Goal: Check status: Check status

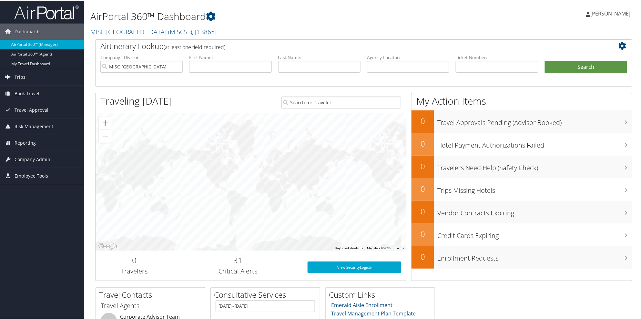
click at [24, 78] on span "Trips" at bounding box center [20, 76] width 11 height 16
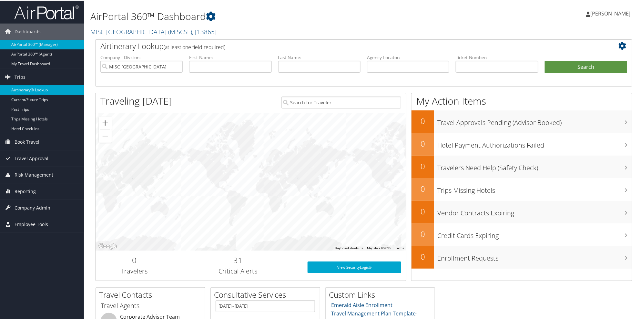
drag, startPoint x: 27, startPoint y: 88, endPoint x: 49, endPoint y: 92, distance: 22.9
click at [27, 88] on link "Airtinerary® Lookup" at bounding box center [42, 90] width 84 height 10
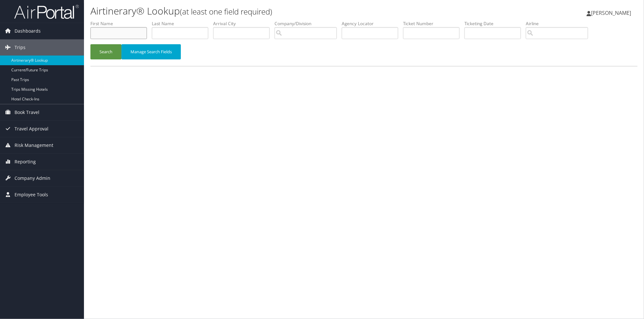
click at [132, 34] on input "text" at bounding box center [118, 33] width 57 height 12
type input "[PERSON_NAME]"
type input "little"
click at [90, 44] on button "Search" at bounding box center [105, 51] width 31 height 15
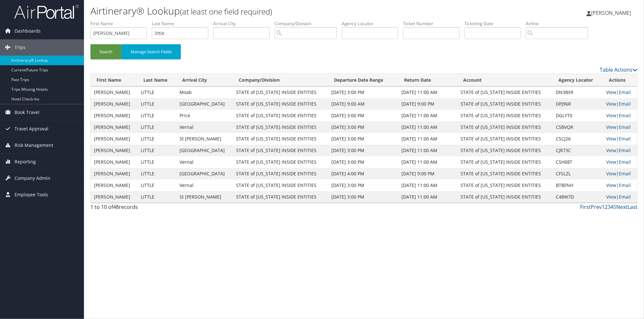
click at [608, 92] on link "View" at bounding box center [611, 92] width 10 height 6
click at [607, 105] on link "View" at bounding box center [611, 104] width 10 height 6
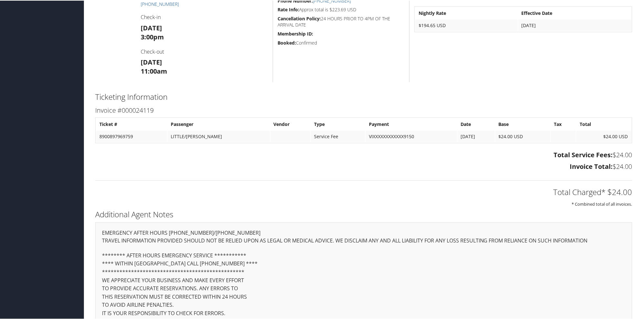
scroll to position [345, 0]
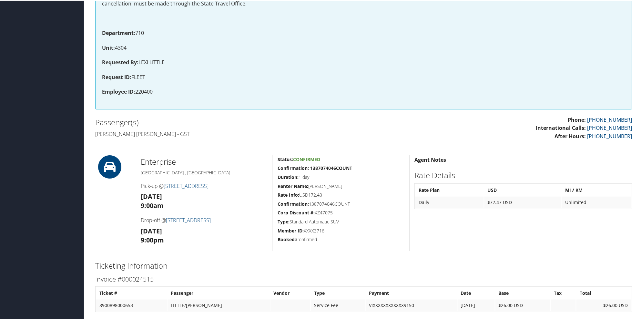
scroll to position [158, 0]
